Goal: Information Seeking & Learning: Check status

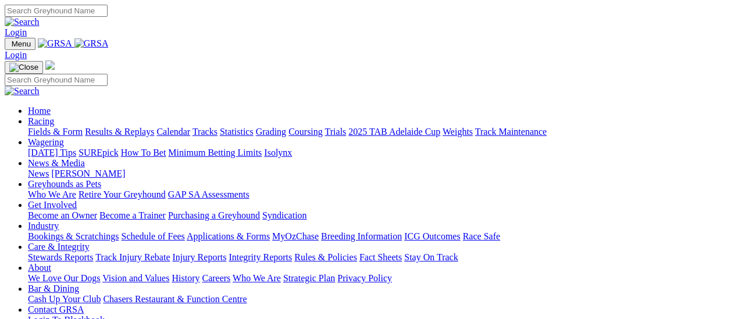
click at [120, 127] on link "Results & Replays" at bounding box center [119, 132] width 69 height 10
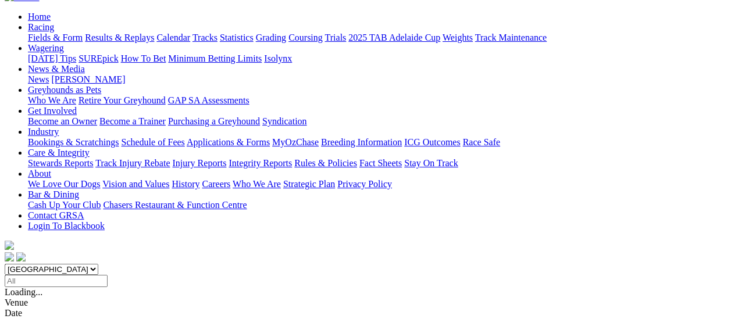
scroll to position [116, 0]
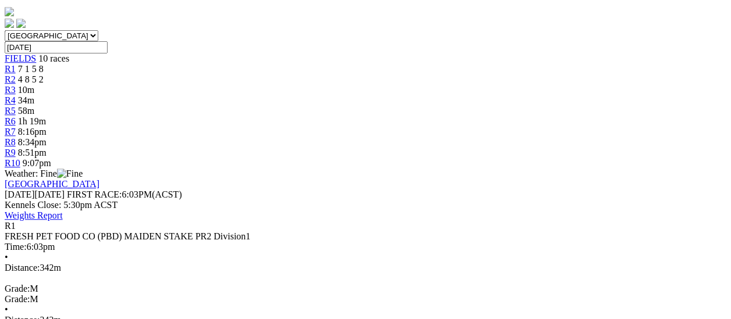
scroll to position [116, 0]
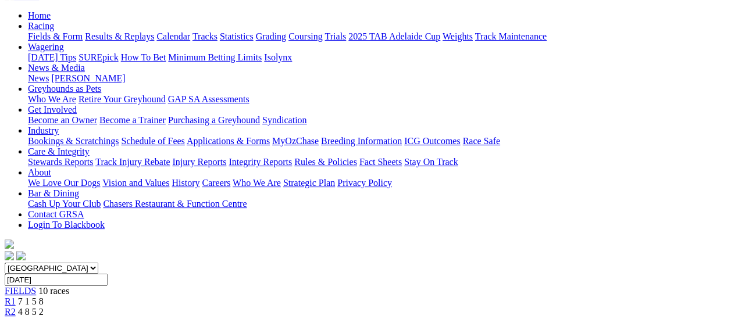
click at [16, 307] on span "R2" at bounding box center [10, 312] width 11 height 10
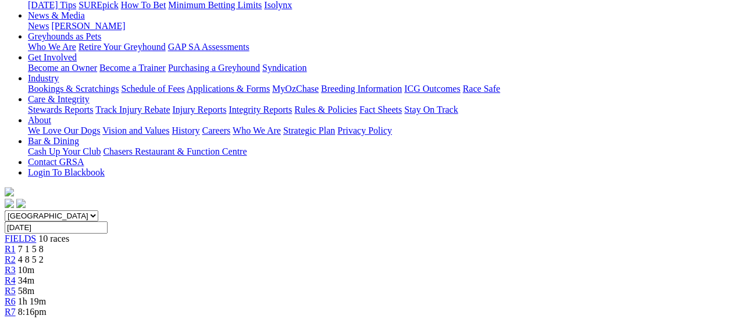
scroll to position [116, 0]
